Goal: Find specific page/section: Find specific page/section

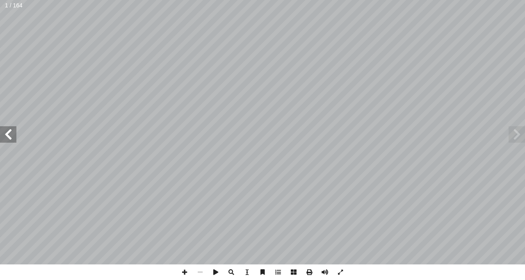
click at [11, 137] on span at bounding box center [8, 134] width 16 height 16
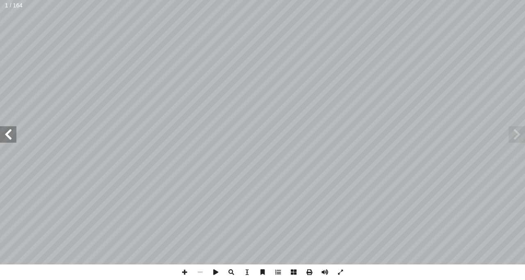
click at [11, 137] on span at bounding box center [8, 134] width 16 height 16
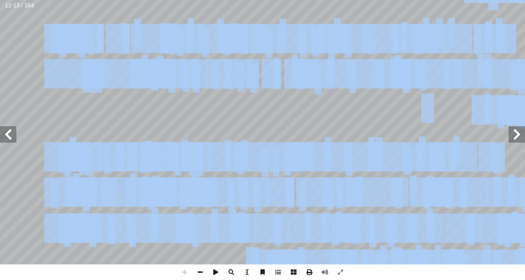
click at [440, 277] on div "٨ تي َ م ِّ ل َ ع ُ م ِ ل ُ ل ْ ض َ الف : أ ا َ ر ْ ق َ ن � ل َ و ، َ ر َ خ آ ا…" at bounding box center [262, 140] width 525 height 280
